Goal: Task Accomplishment & Management: Complete application form

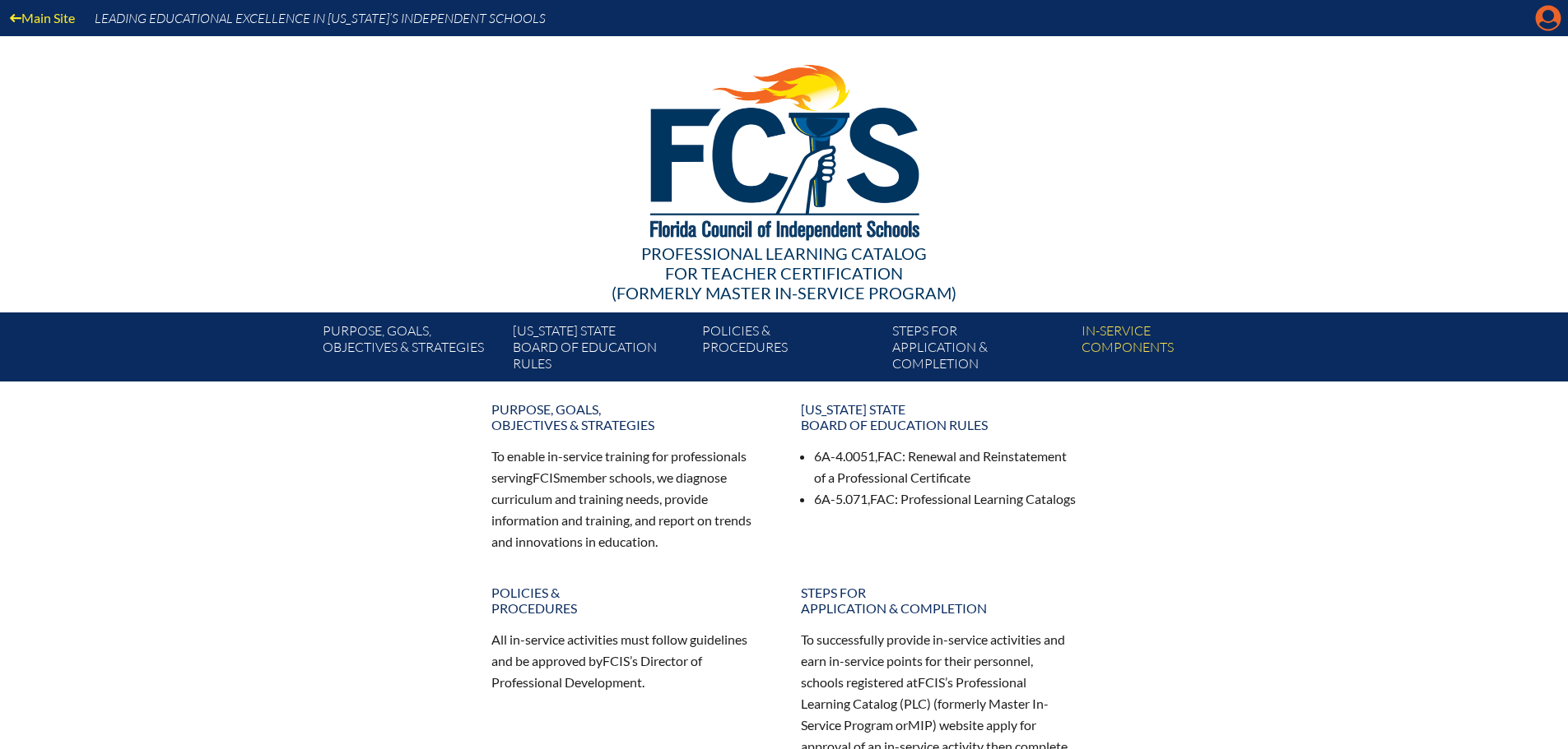
click at [1559, 13] on icon at bounding box center [1548, 19] width 26 height 26
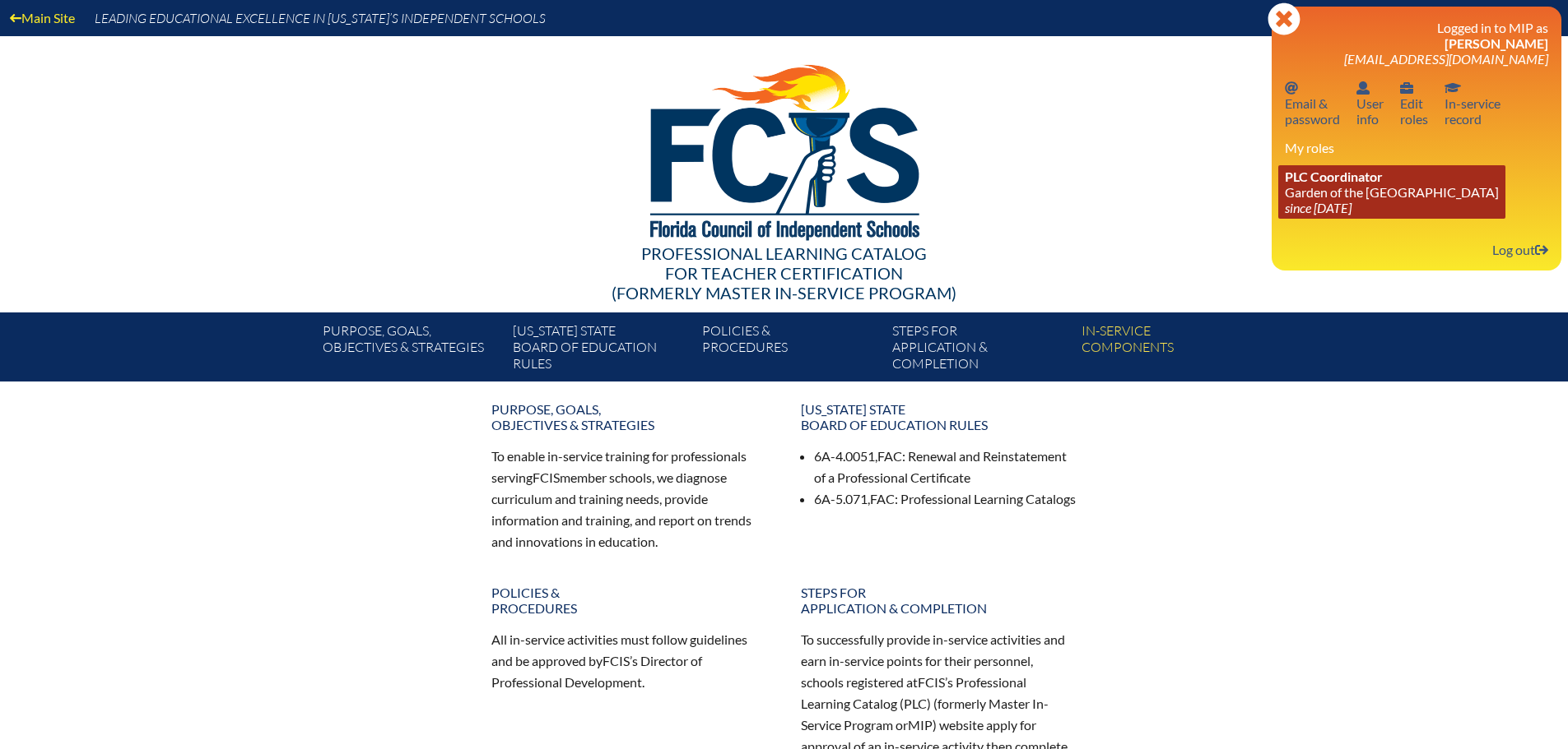
click at [1344, 190] on link "PLC Coordinator Garden of the Sahaba Academy since 2024 Jun 20" at bounding box center [1391, 192] width 227 height 54
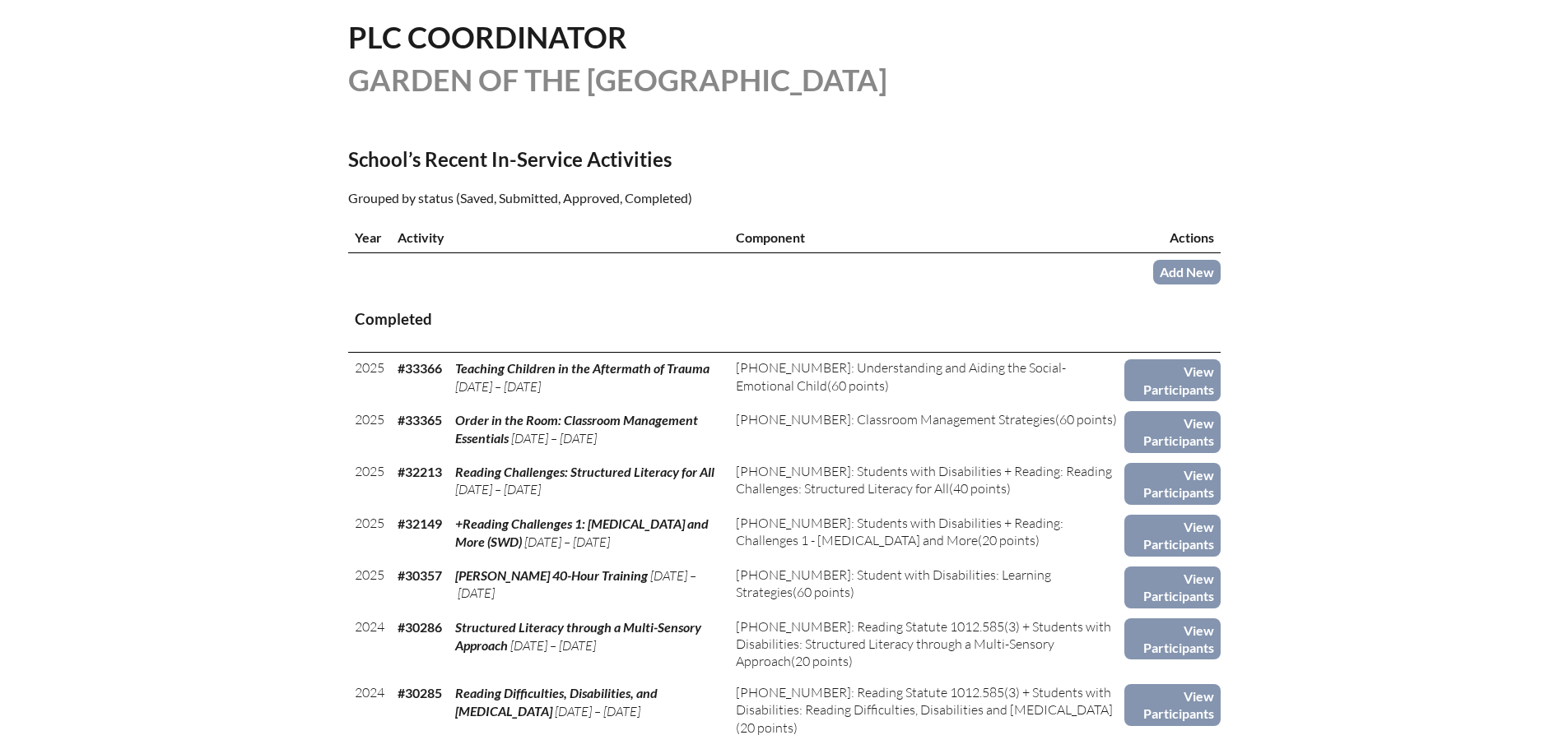
scroll to position [411, 0]
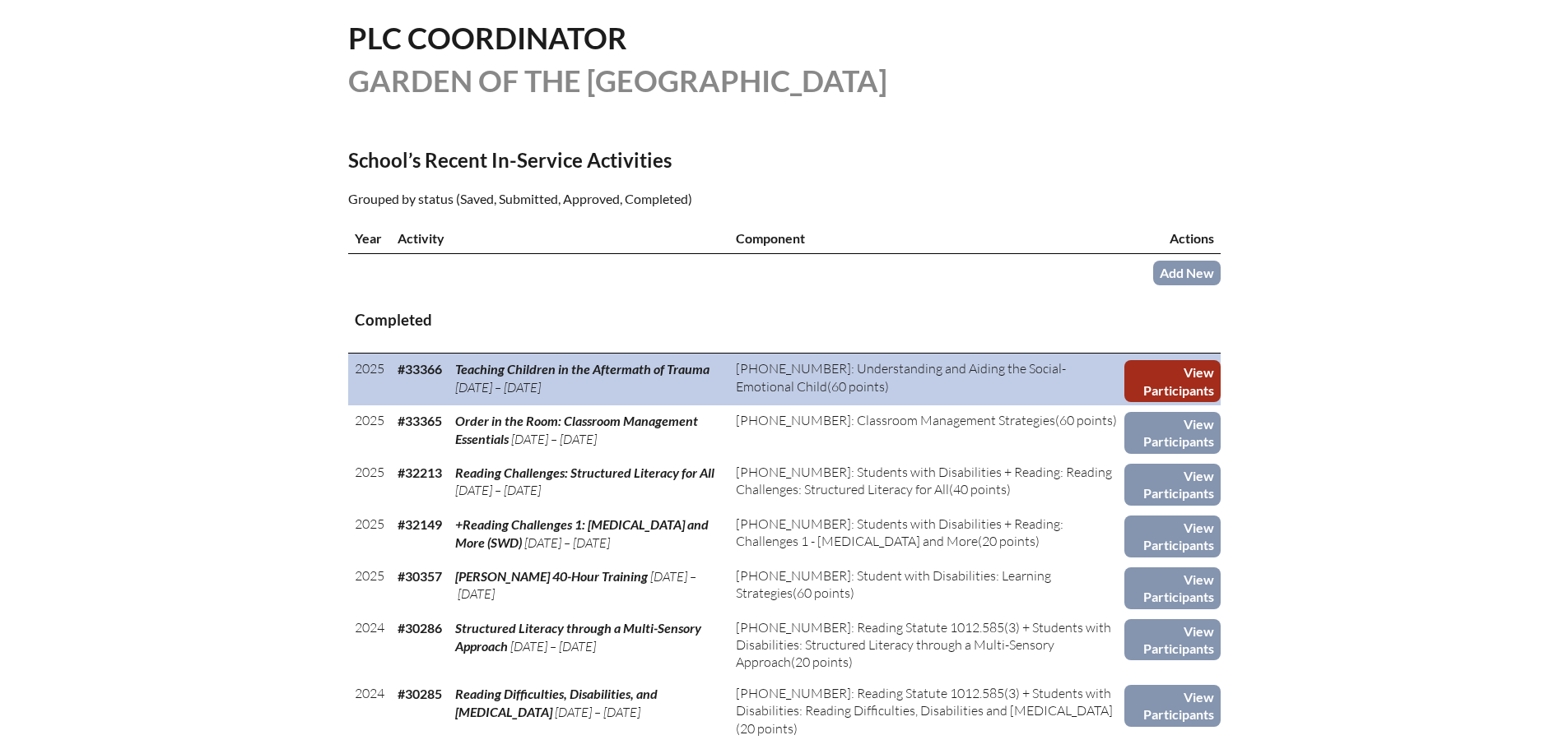
click at [1167, 370] on link "View Participants" at bounding box center [1172, 380] width 96 height 42
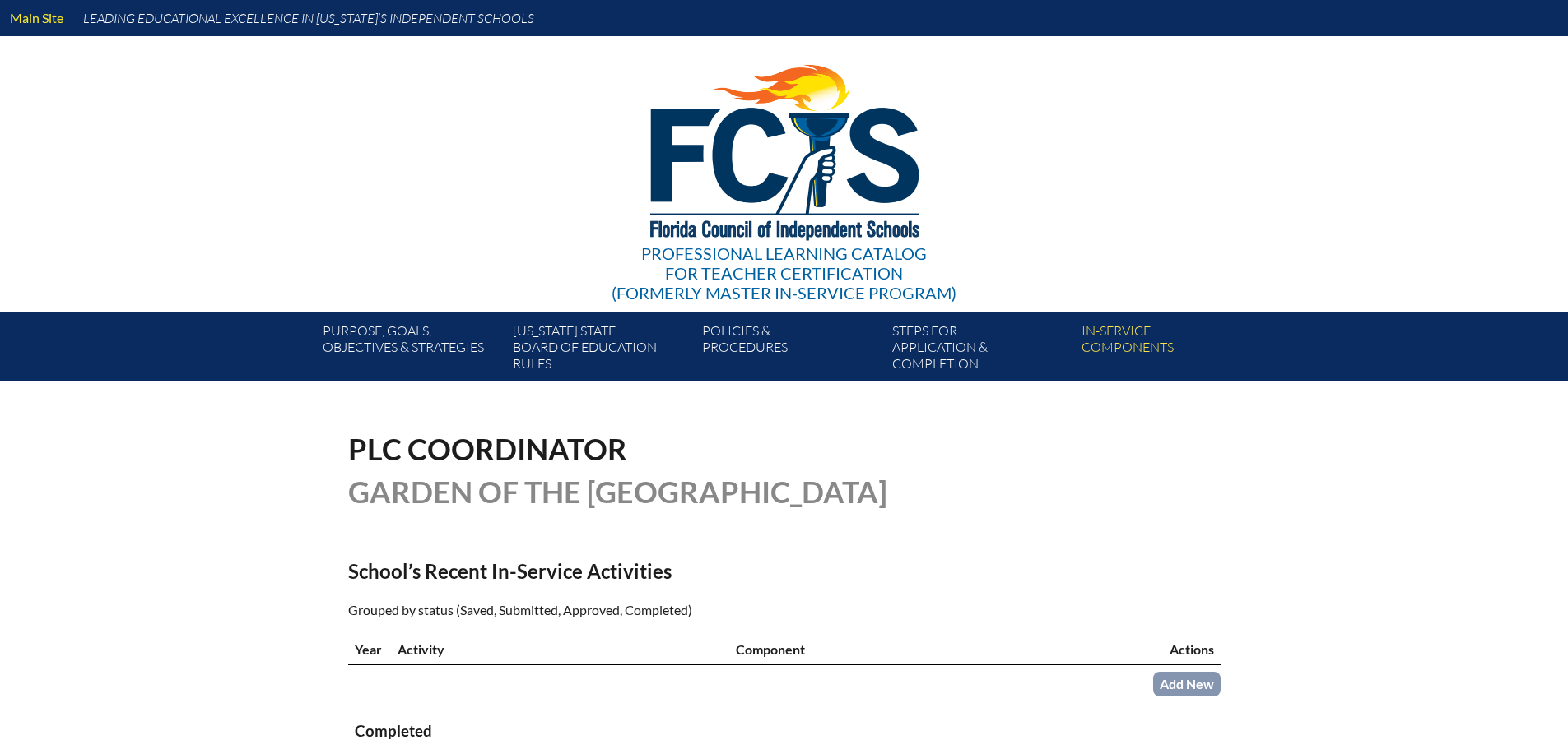
scroll to position [411, 0]
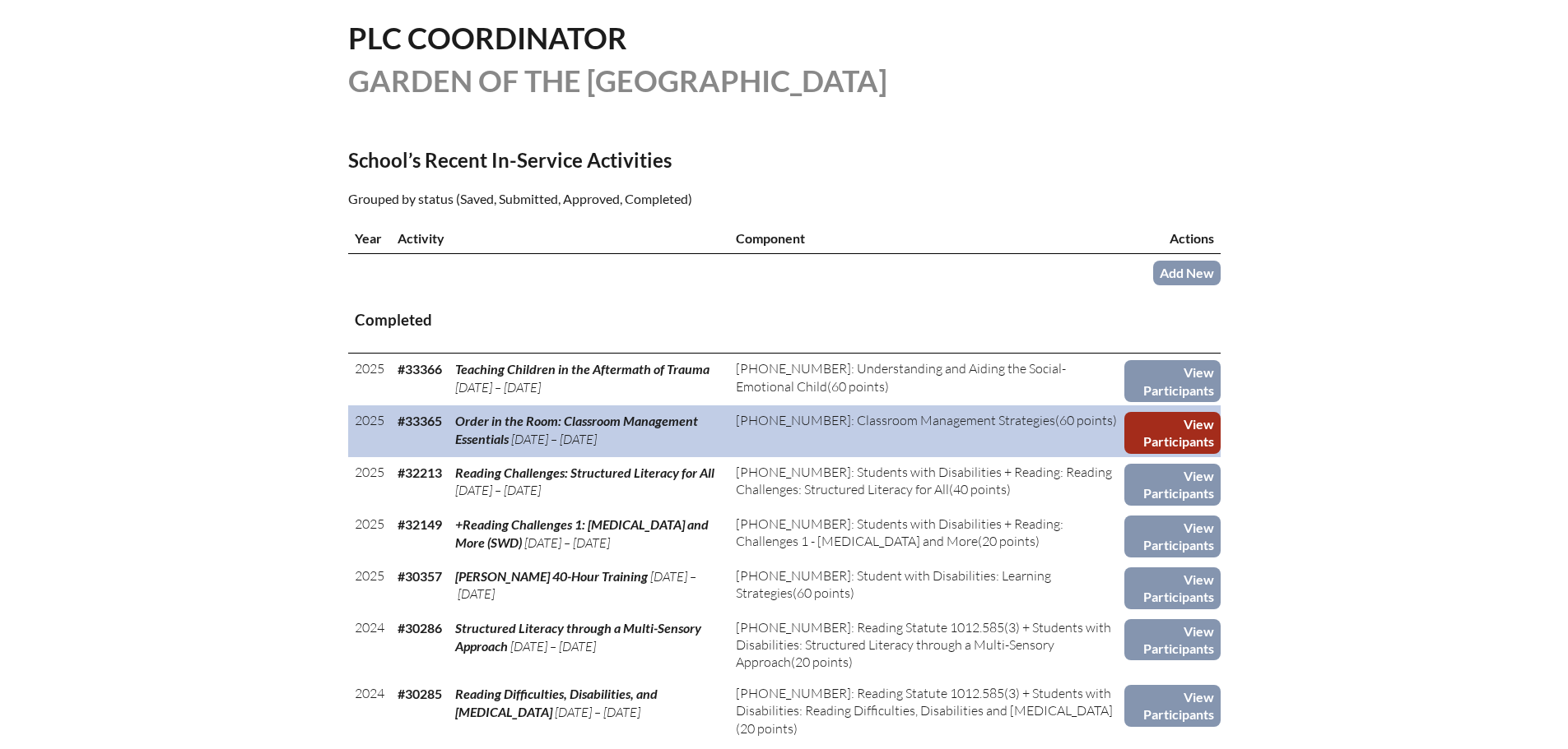
click at [1185, 434] on link "View Participants" at bounding box center [1172, 433] width 96 height 42
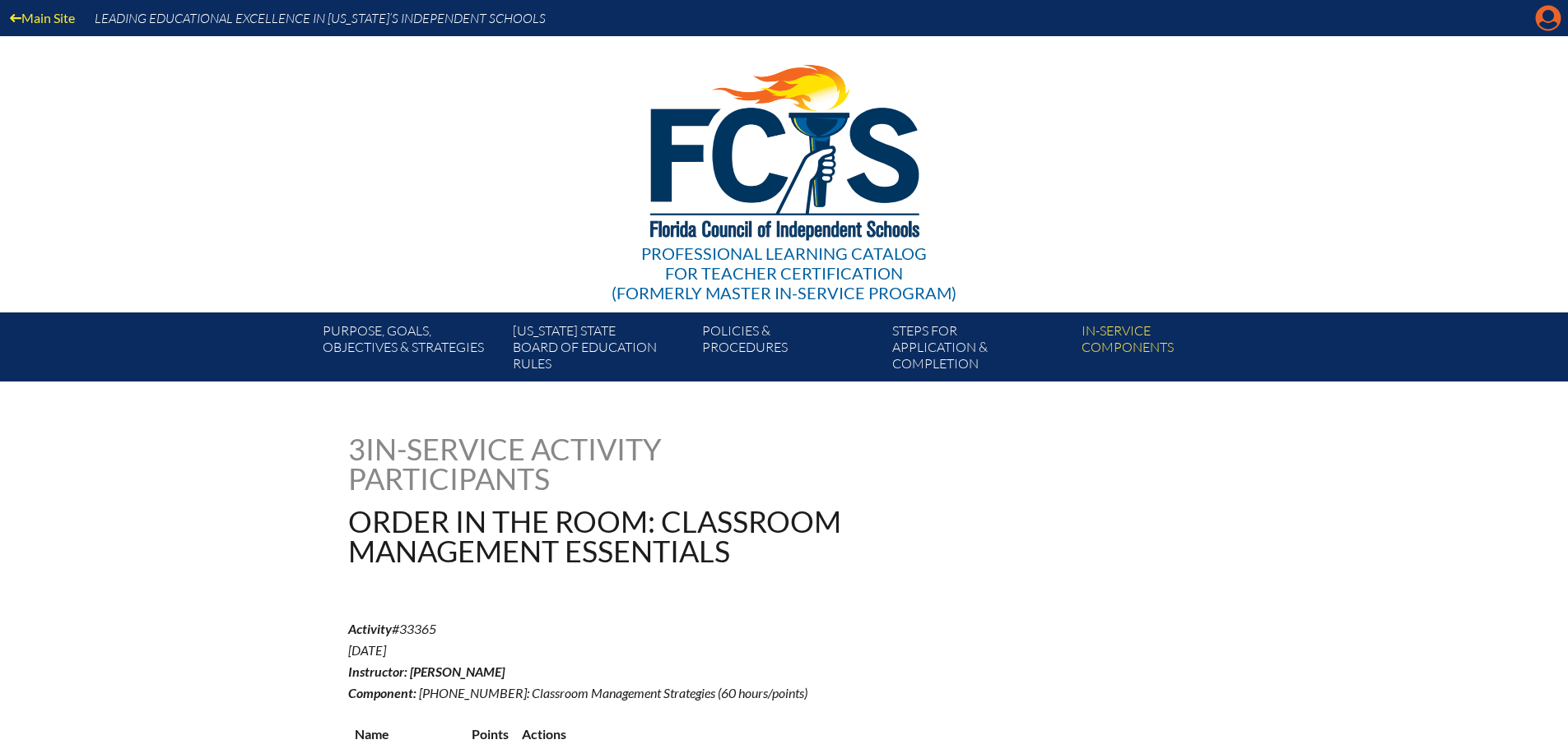
click at [1555, 21] on icon at bounding box center [1548, 19] width 26 height 26
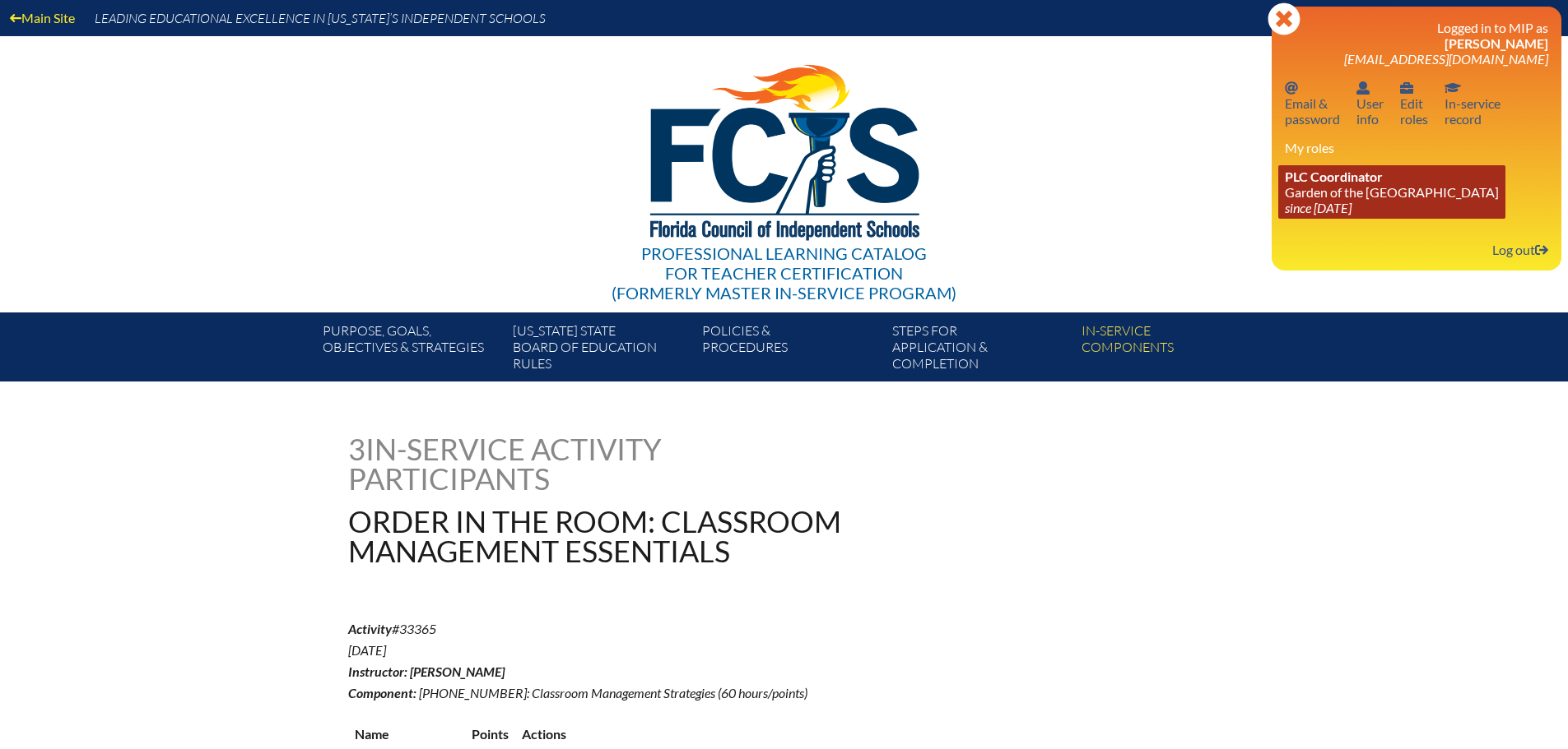
click at [1367, 195] on link "PLC Coordinator Garden of the Sahaba Academy since 2024 Jun 20" at bounding box center [1391, 192] width 227 height 54
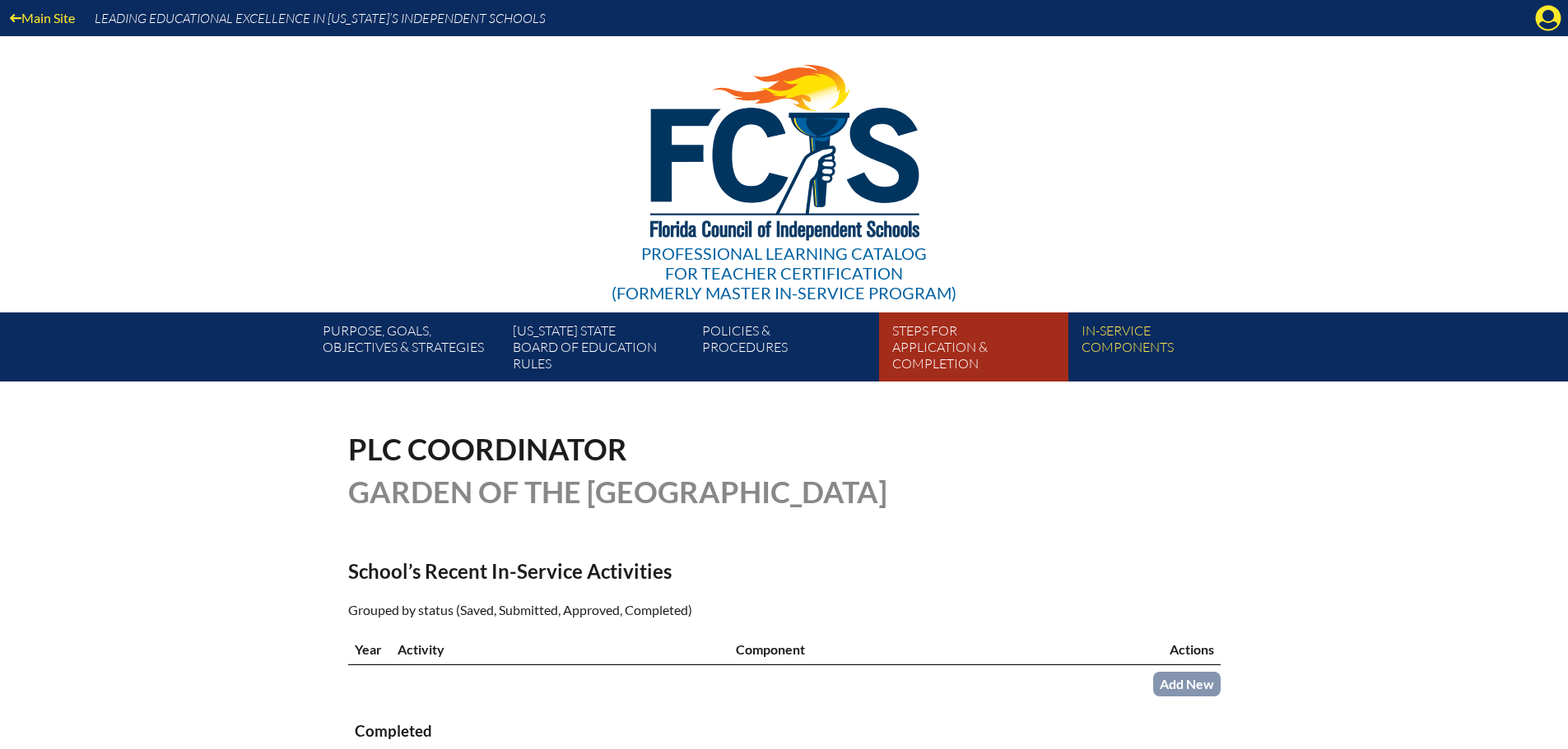
click at [961, 348] on link "Steps for application & completion" at bounding box center [979, 350] width 189 height 62
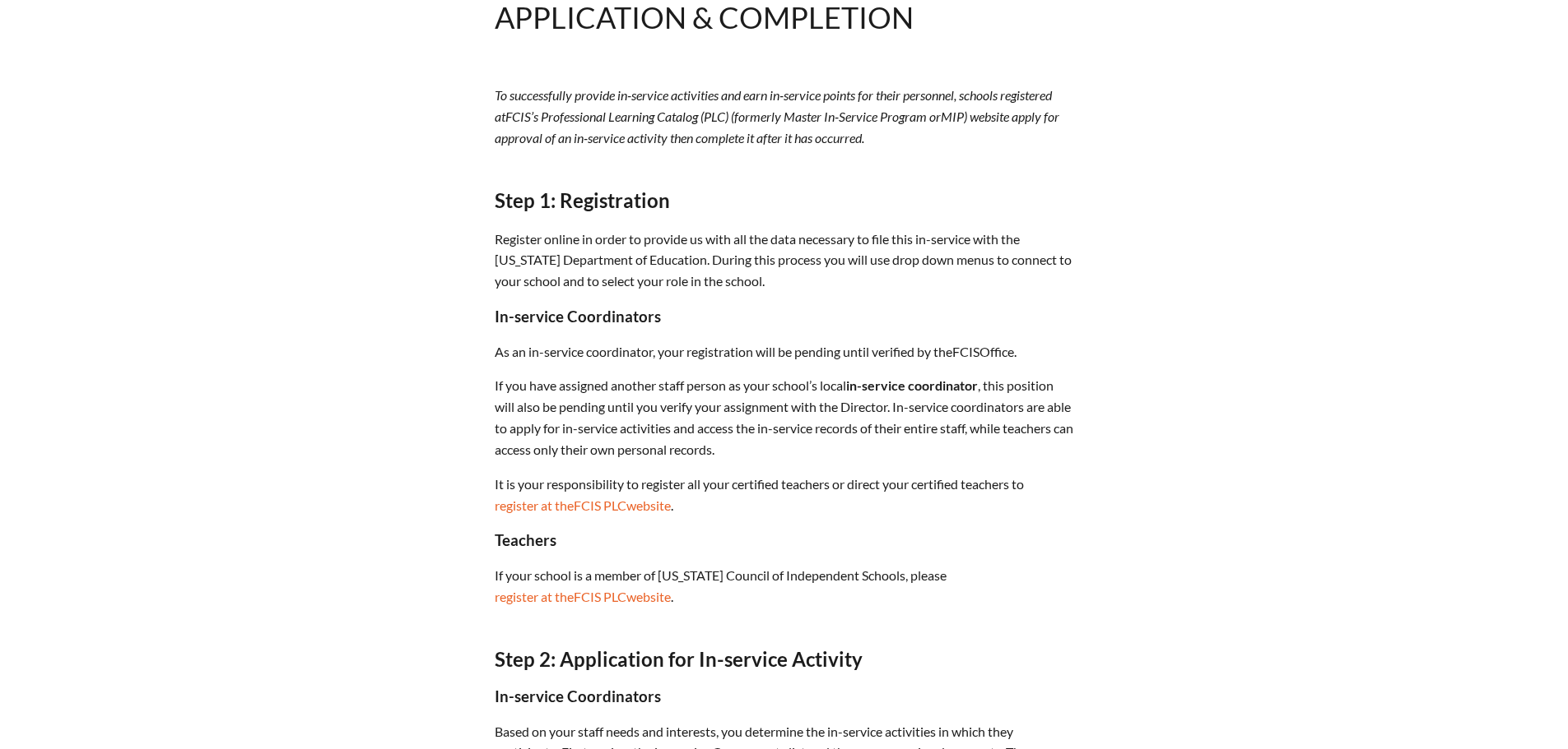
scroll to position [493, 0]
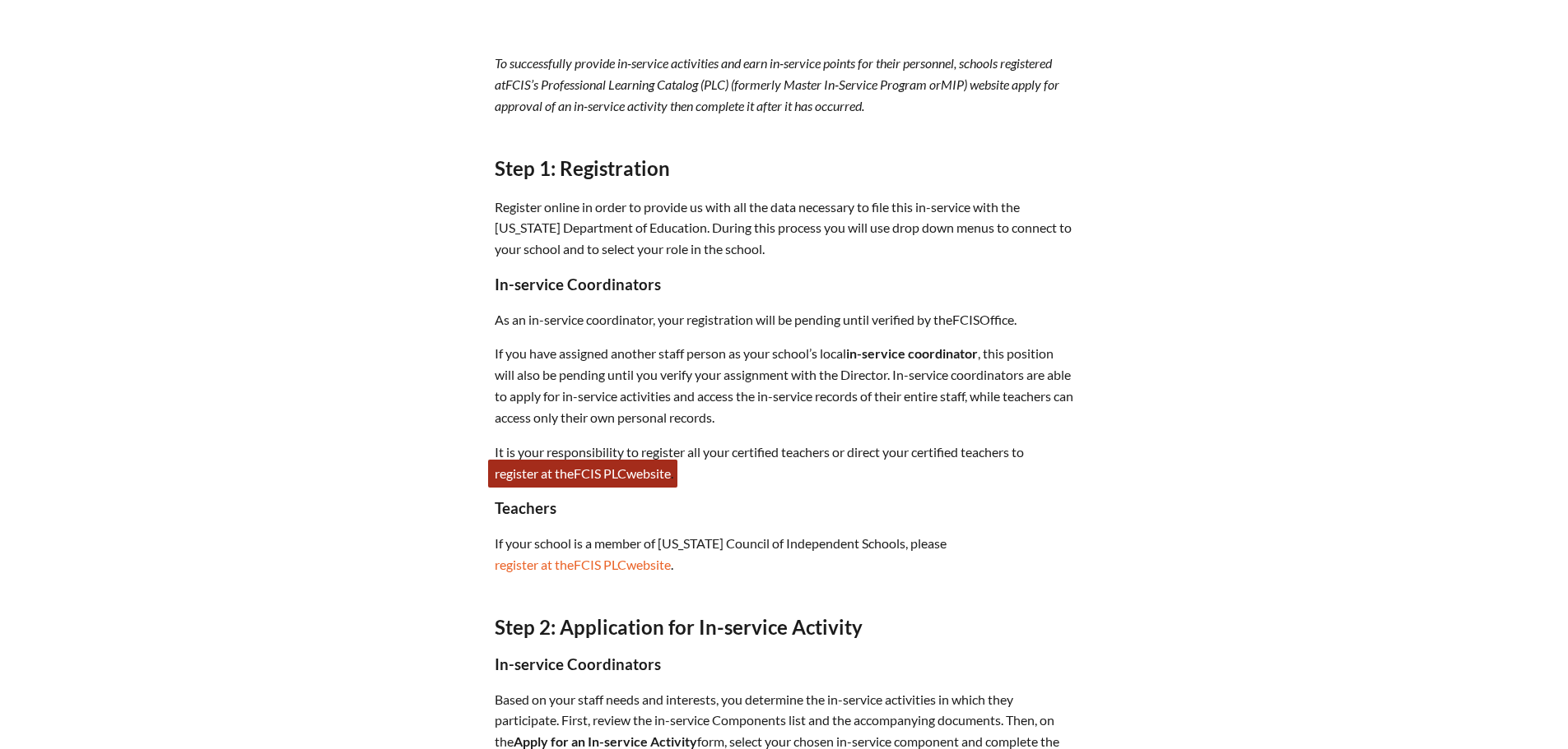
click at [575, 465] on link "register at the FCIS PLC website" at bounding box center [582, 474] width 189 height 28
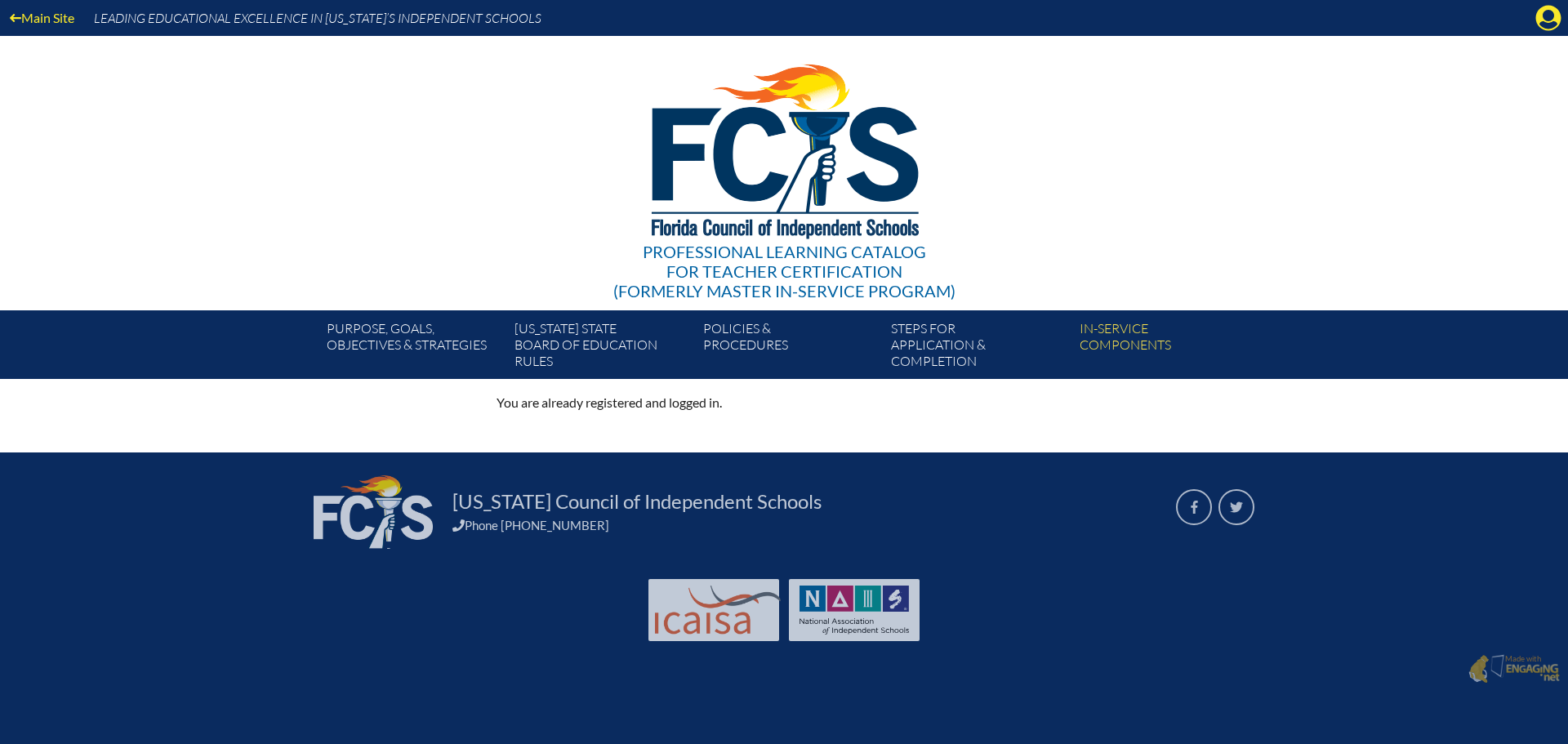
click at [1553, 20] on icon at bounding box center [1548, 19] width 25 height 25
